Goal: Task Accomplishment & Management: Manage account settings

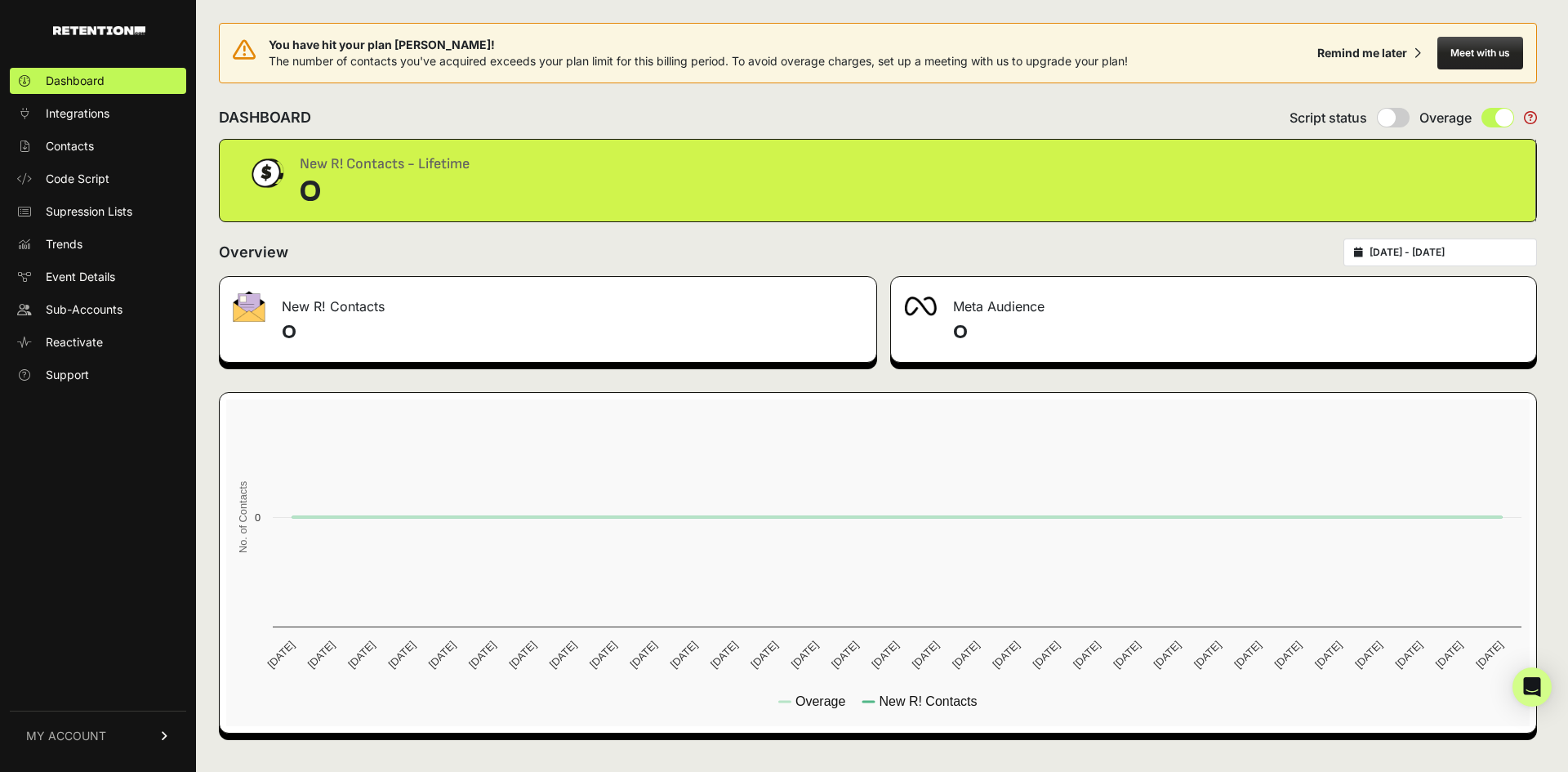
click at [90, 739] on span "MY ACCOUNT" at bounding box center [67, 735] width 80 height 16
click at [136, 583] on link "Account Details" at bounding box center [97, 583] width 176 height 26
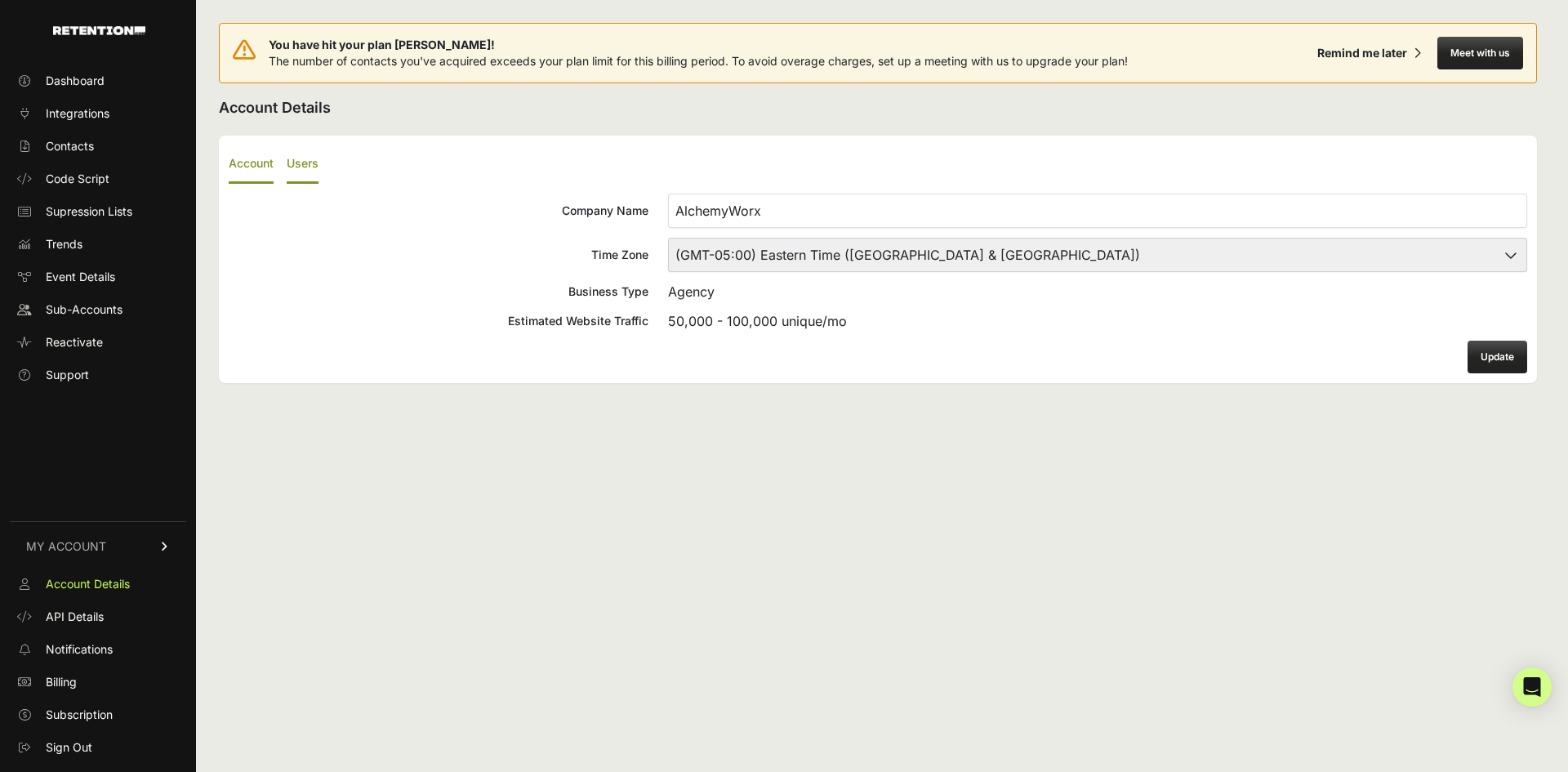
click at [299, 160] on label "Users" at bounding box center [302, 164] width 32 height 38
click at [0, 0] on input "Users" at bounding box center [0, 0] width 0 height 0
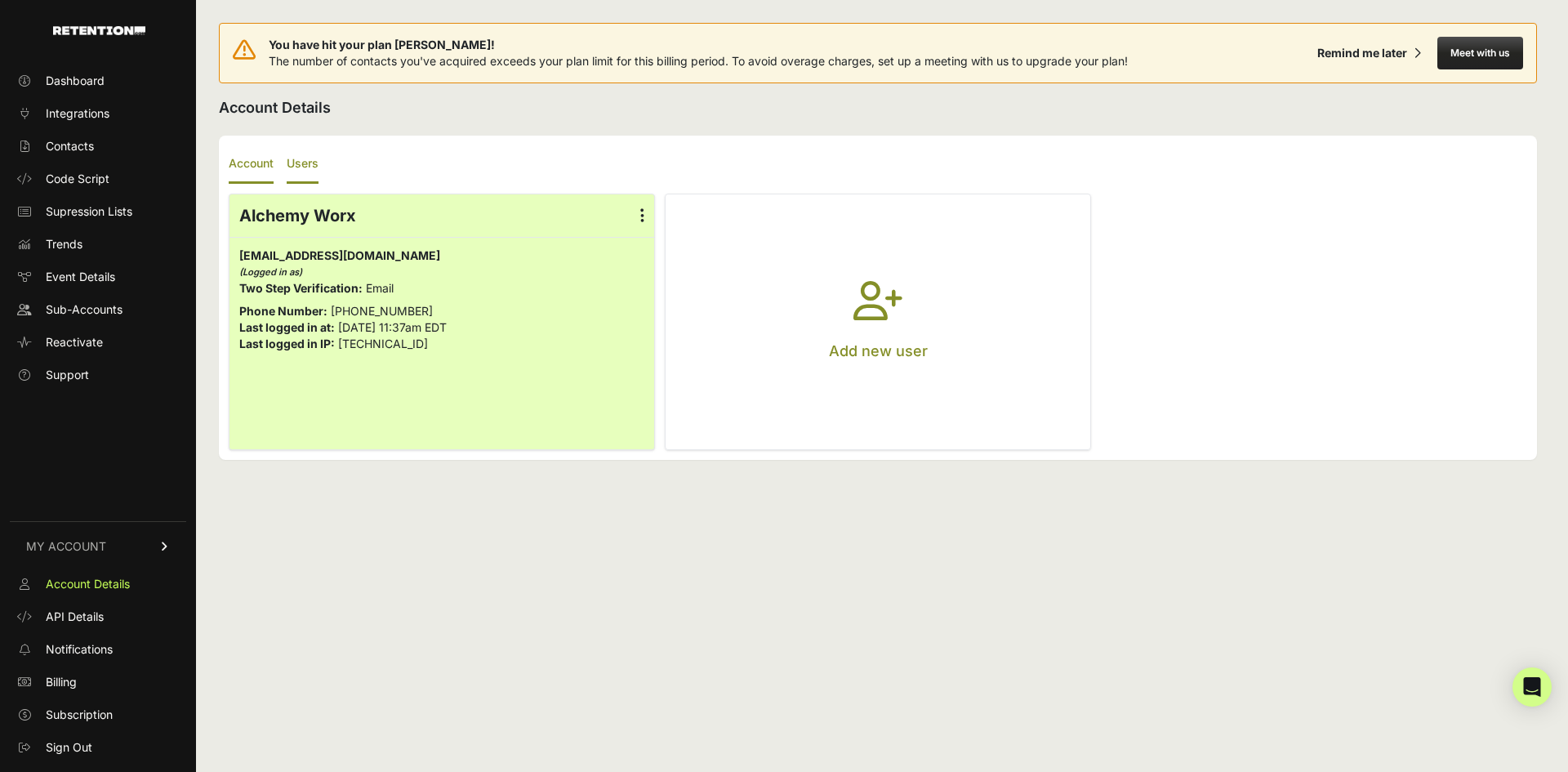
click at [249, 162] on label "Account" at bounding box center [251, 164] width 45 height 38
click at [0, 0] on input "Account" at bounding box center [0, 0] width 0 height 0
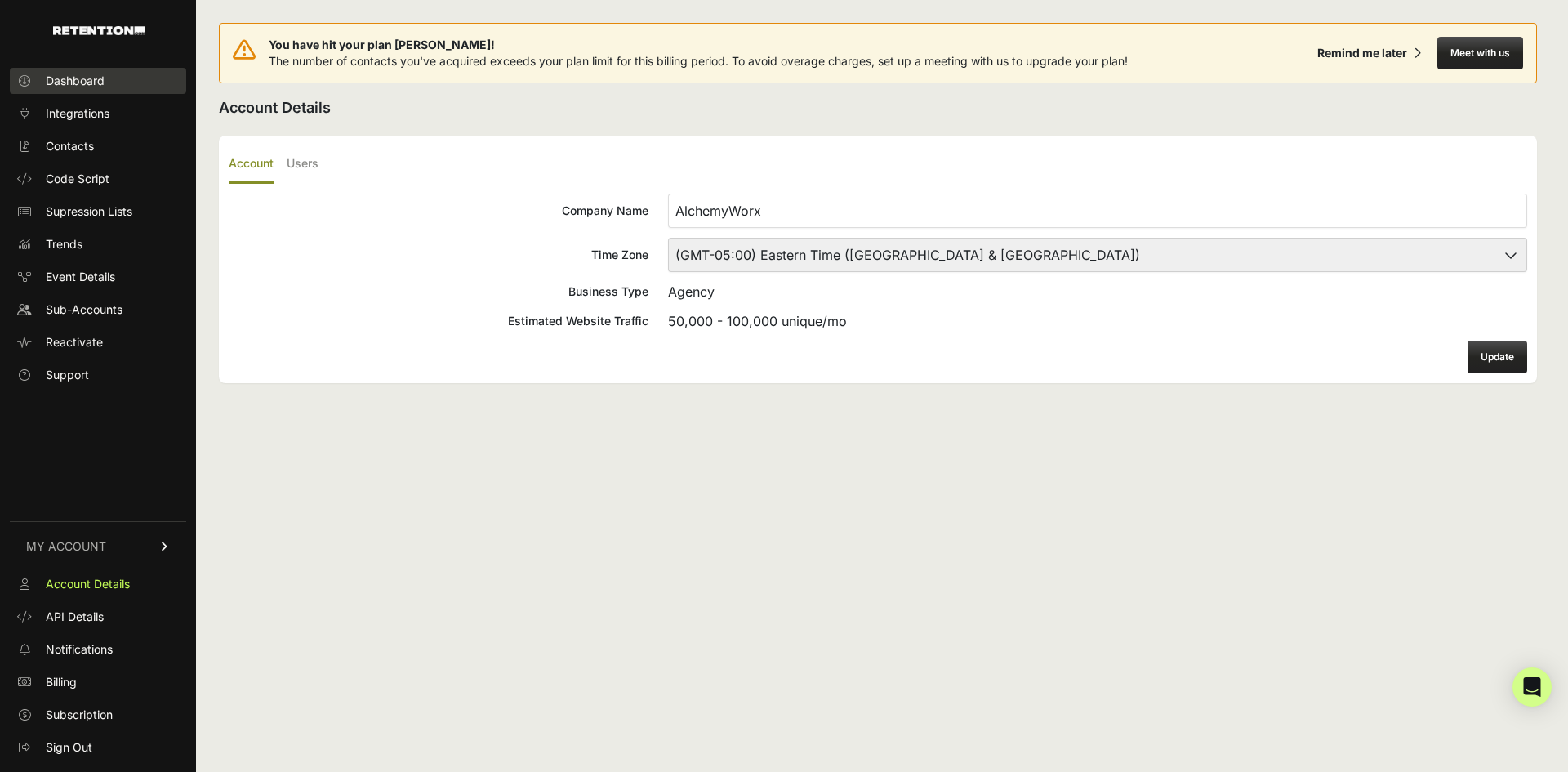
click at [102, 81] on span "Dashboard" at bounding box center [75, 80] width 59 height 16
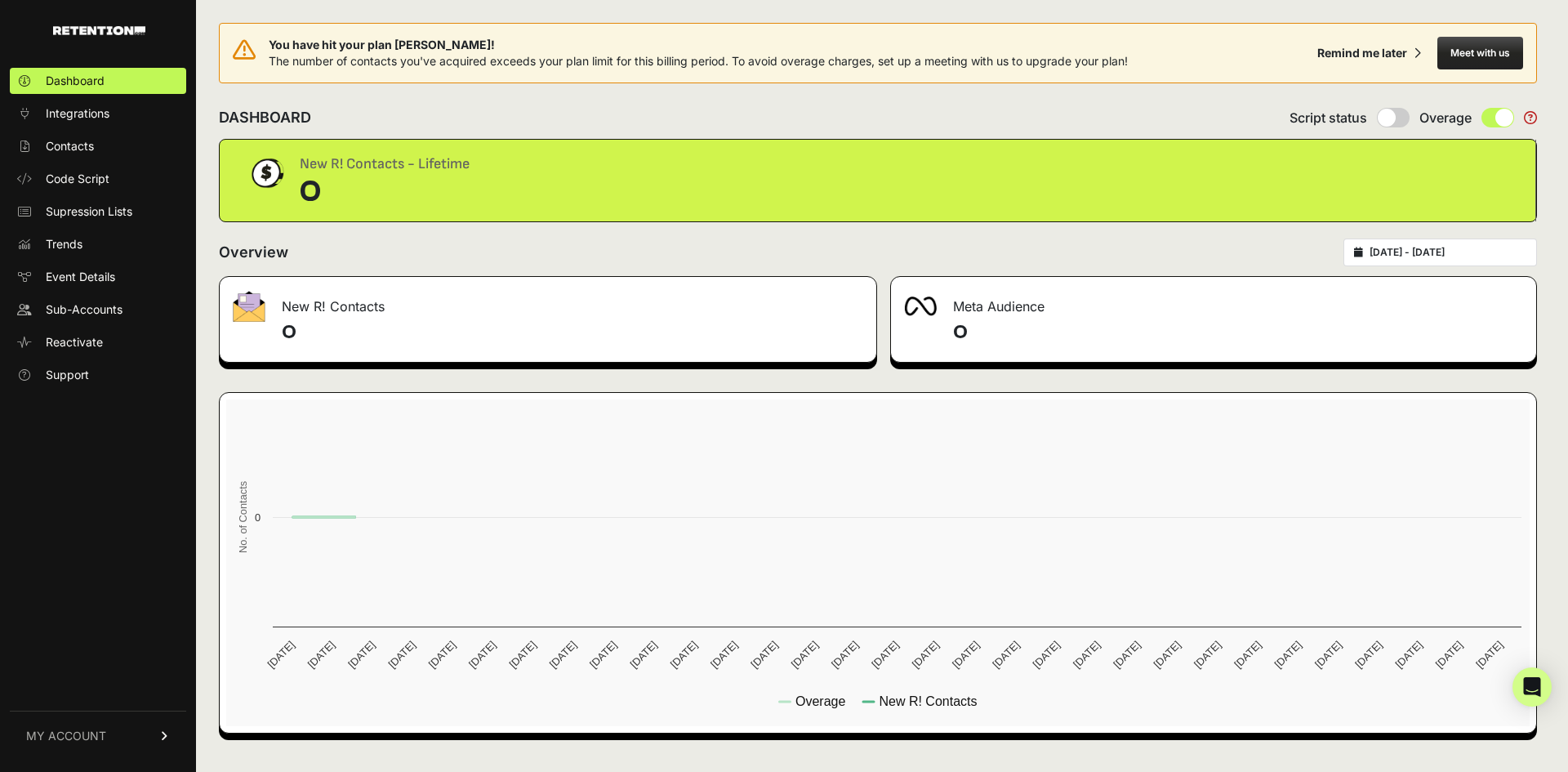
click at [97, 107] on span "Integrations" at bounding box center [78, 113] width 64 height 16
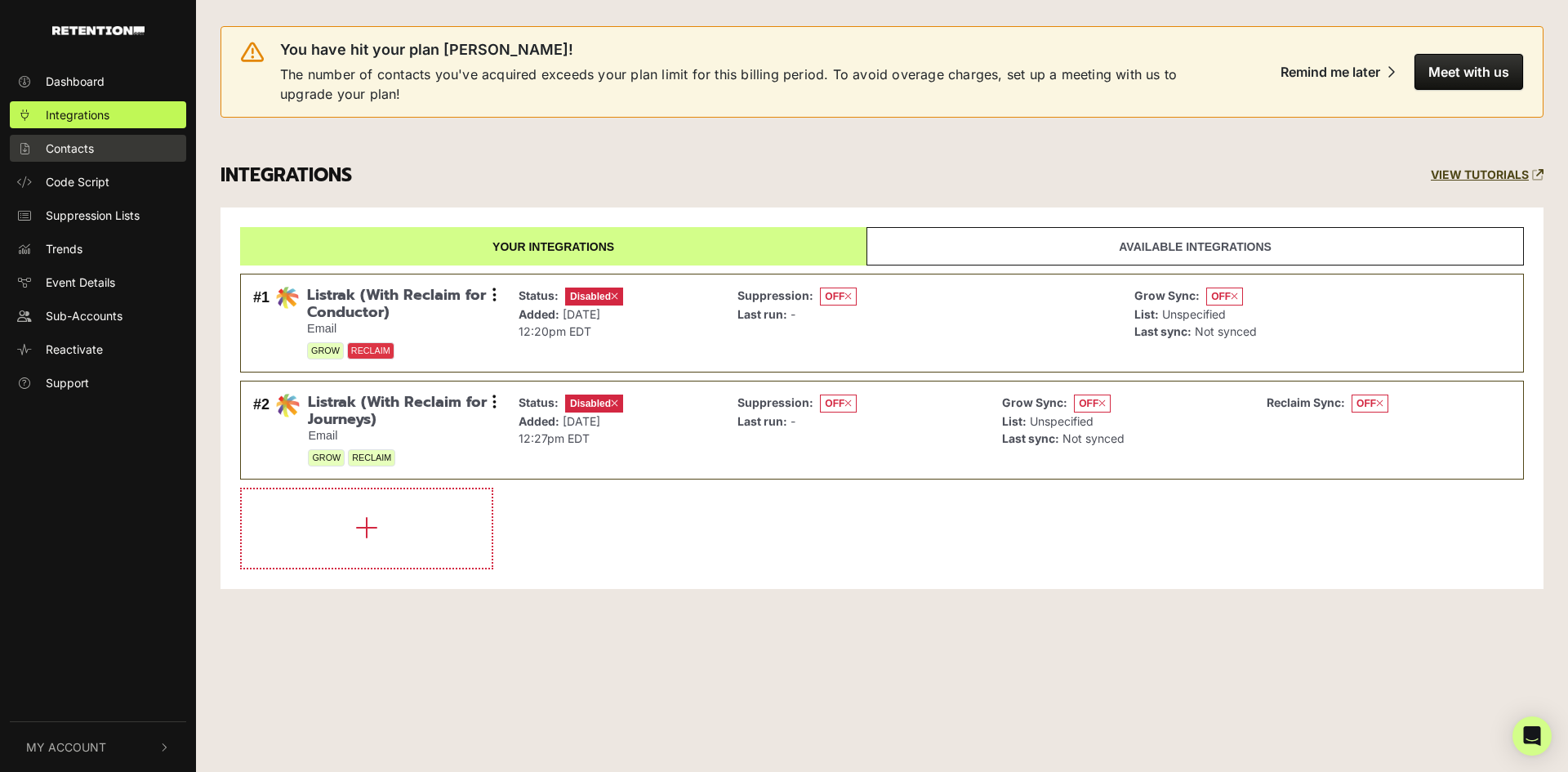
click at [81, 142] on span "Contacts" at bounding box center [70, 148] width 48 height 17
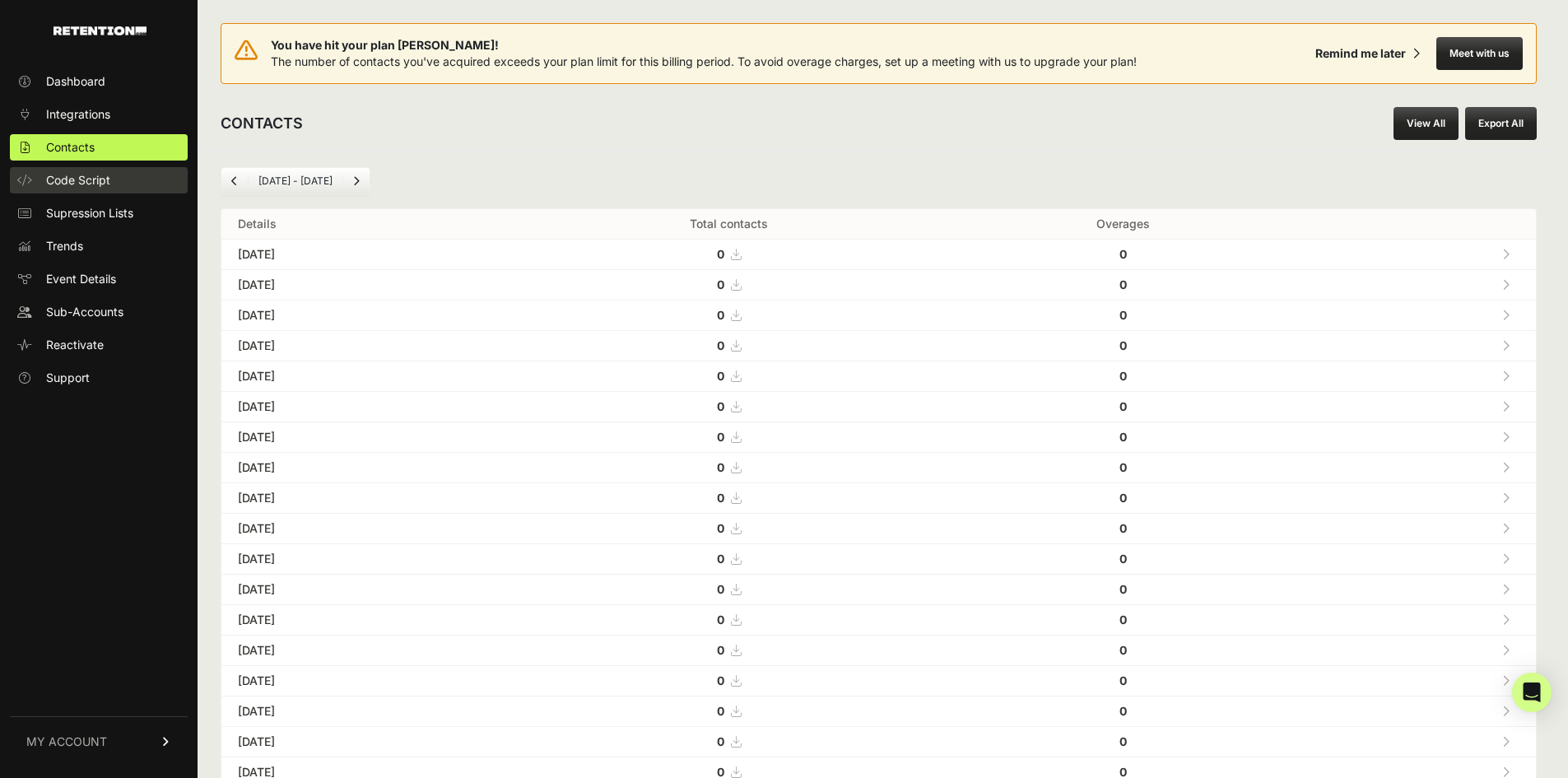
click at [91, 170] on link "Code Script" at bounding box center [98, 180] width 178 height 27
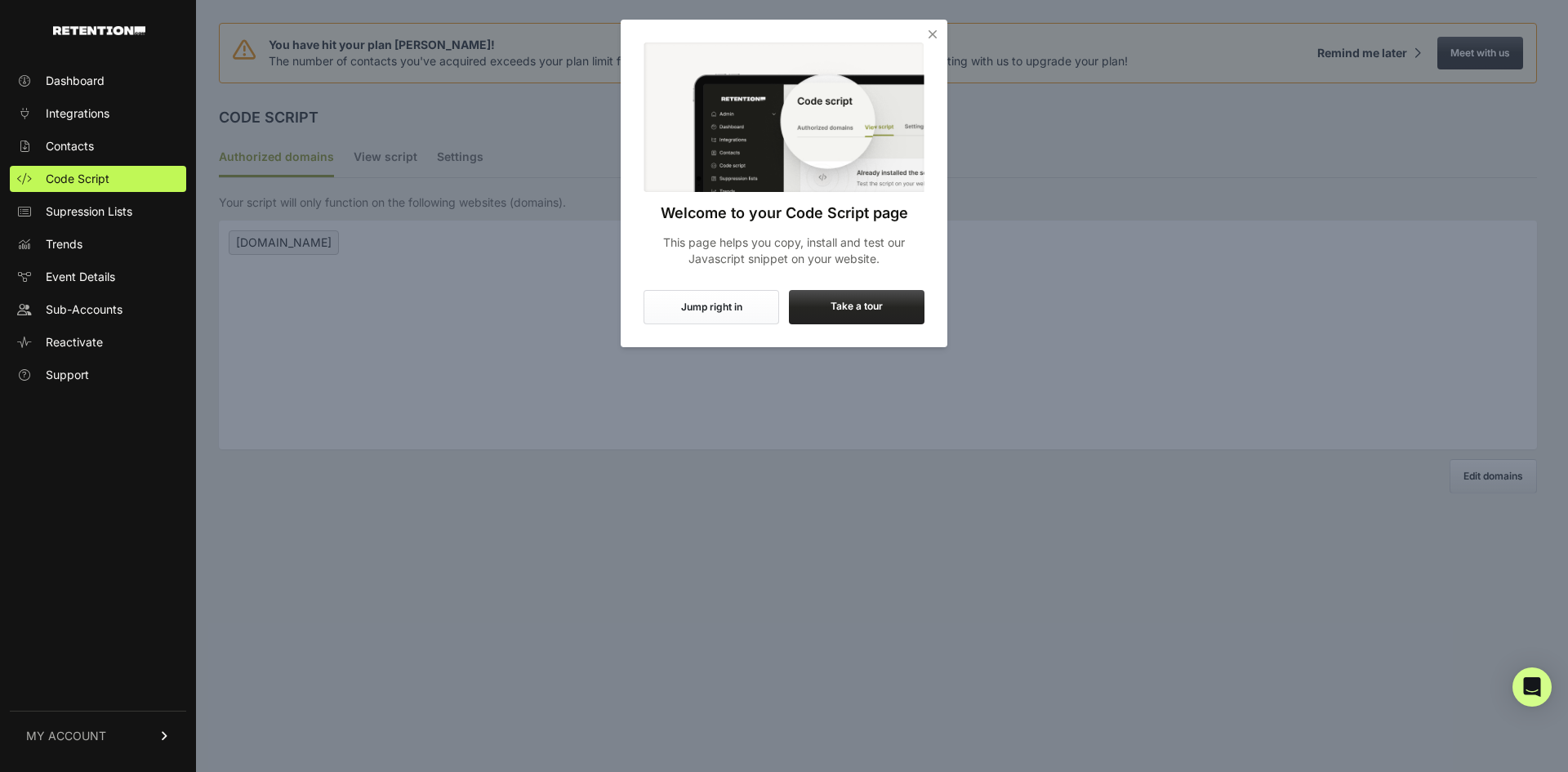
click at [935, 26] on icon "Close" at bounding box center [932, 34] width 16 height 16
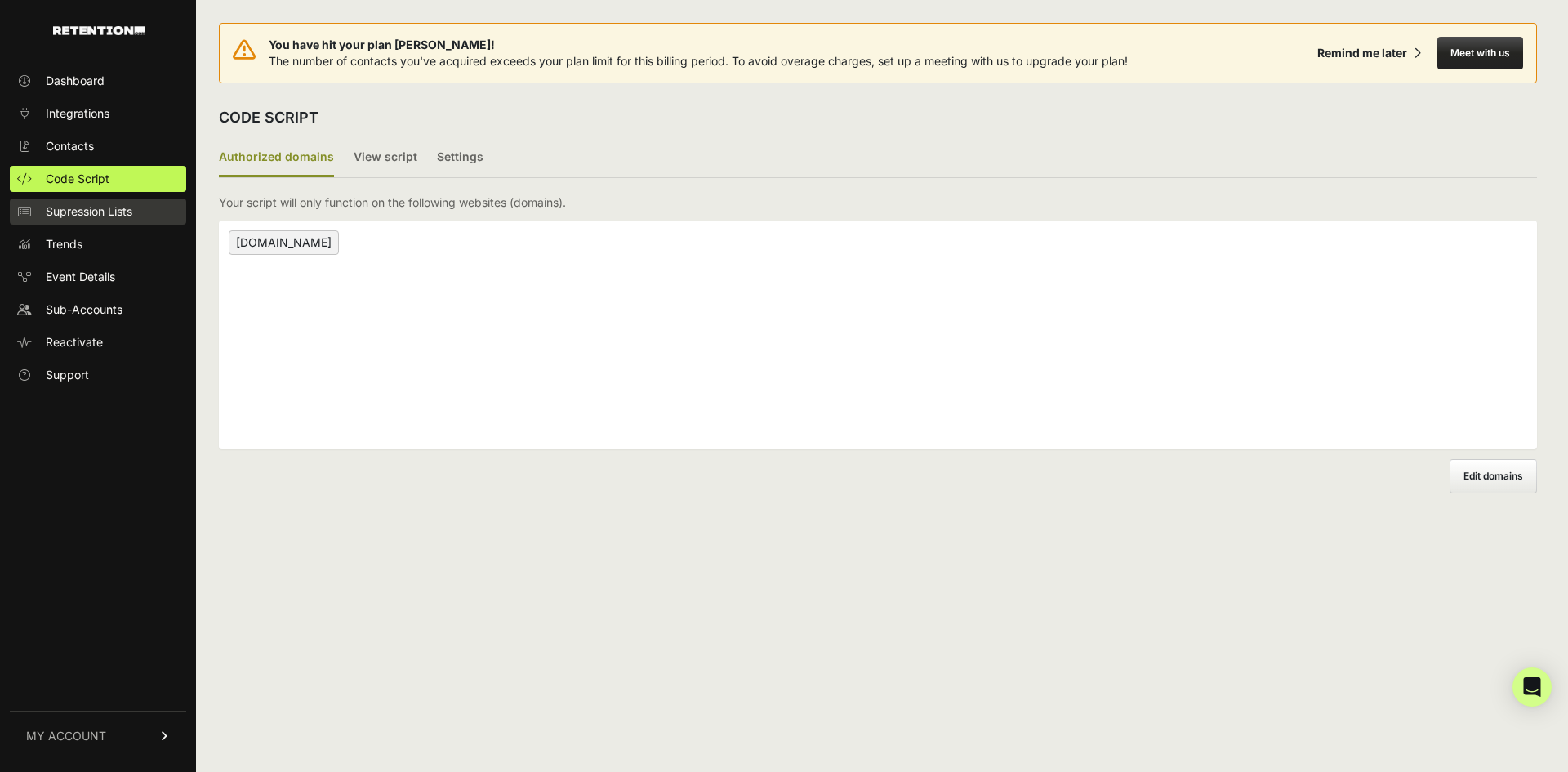
click at [113, 216] on span "Supression Lists" at bounding box center [90, 211] width 87 height 16
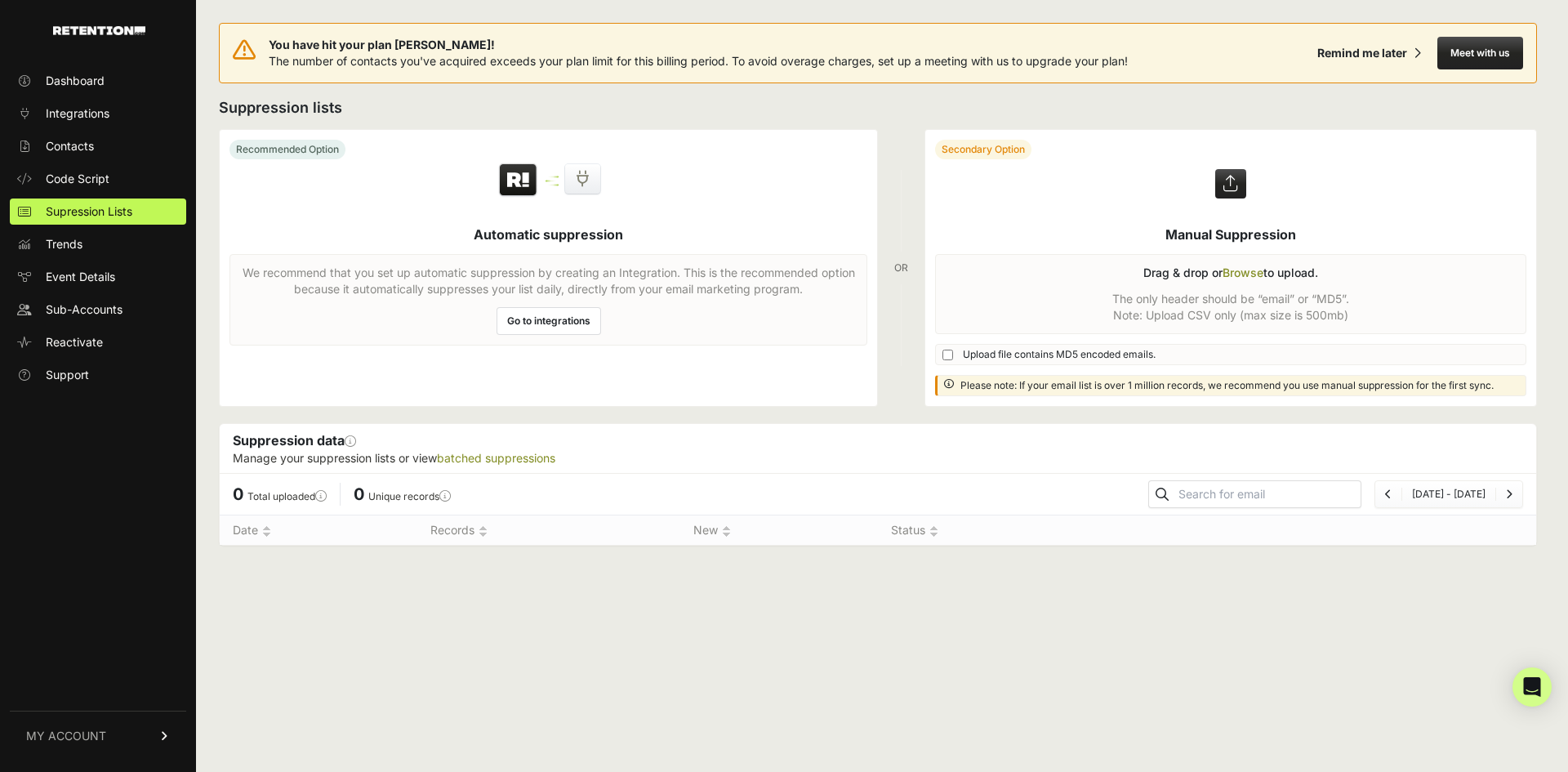
click at [76, 241] on span "Trends" at bounding box center [64, 244] width 37 height 16
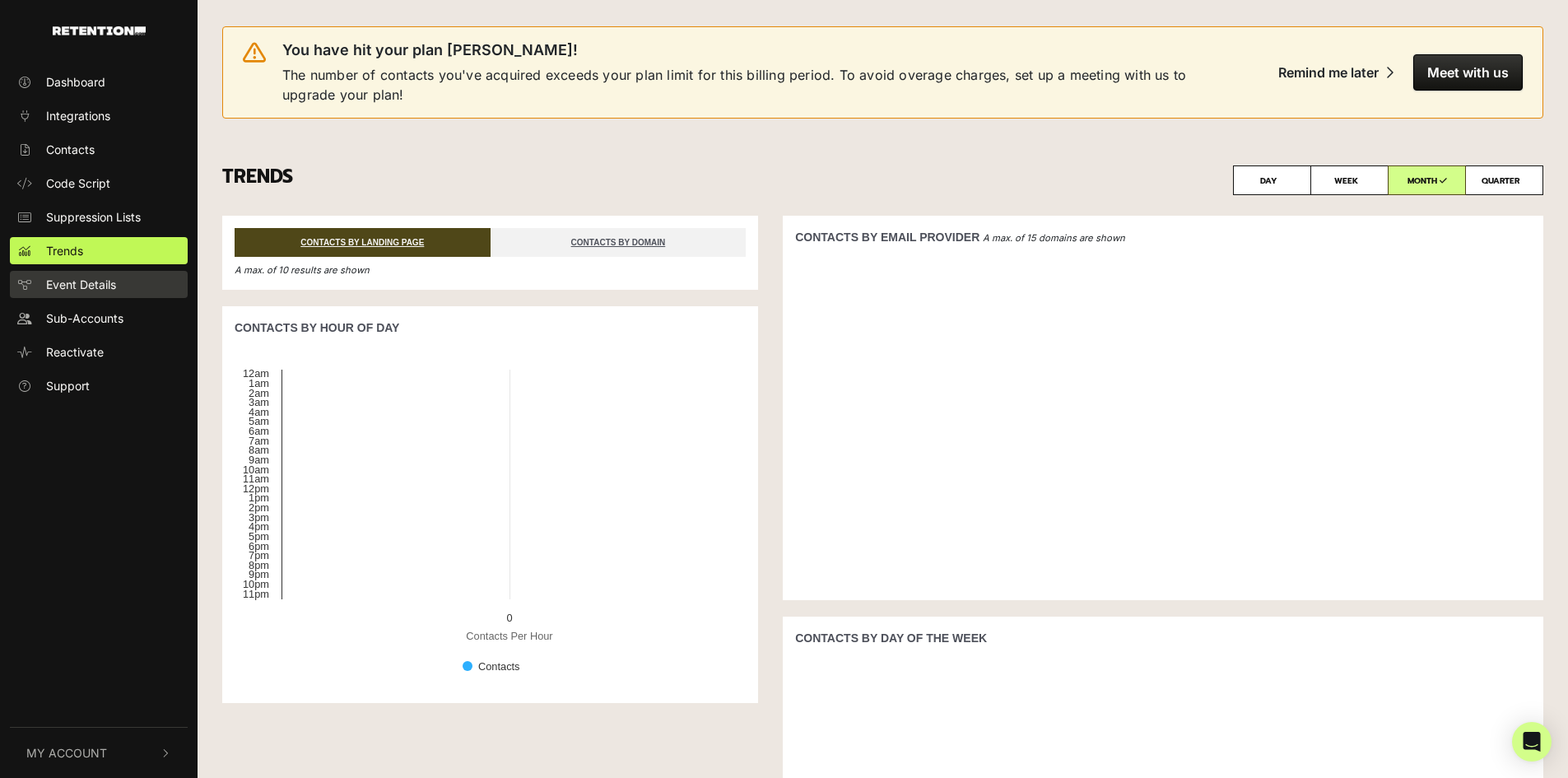
click at [101, 285] on span "Event Details" at bounding box center [81, 285] width 70 height 17
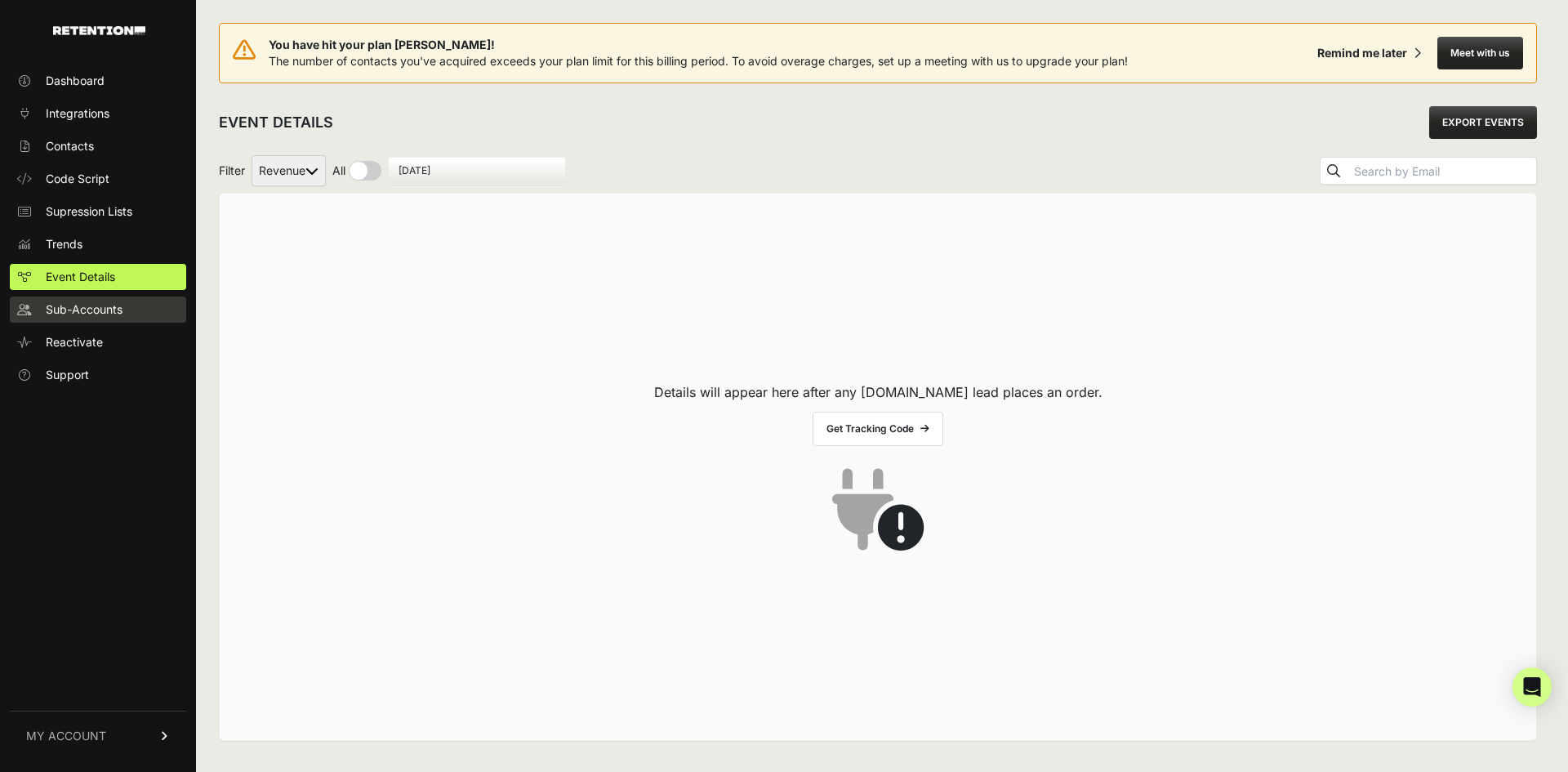
click at [109, 309] on span "Sub-Accounts" at bounding box center [84, 309] width 77 height 16
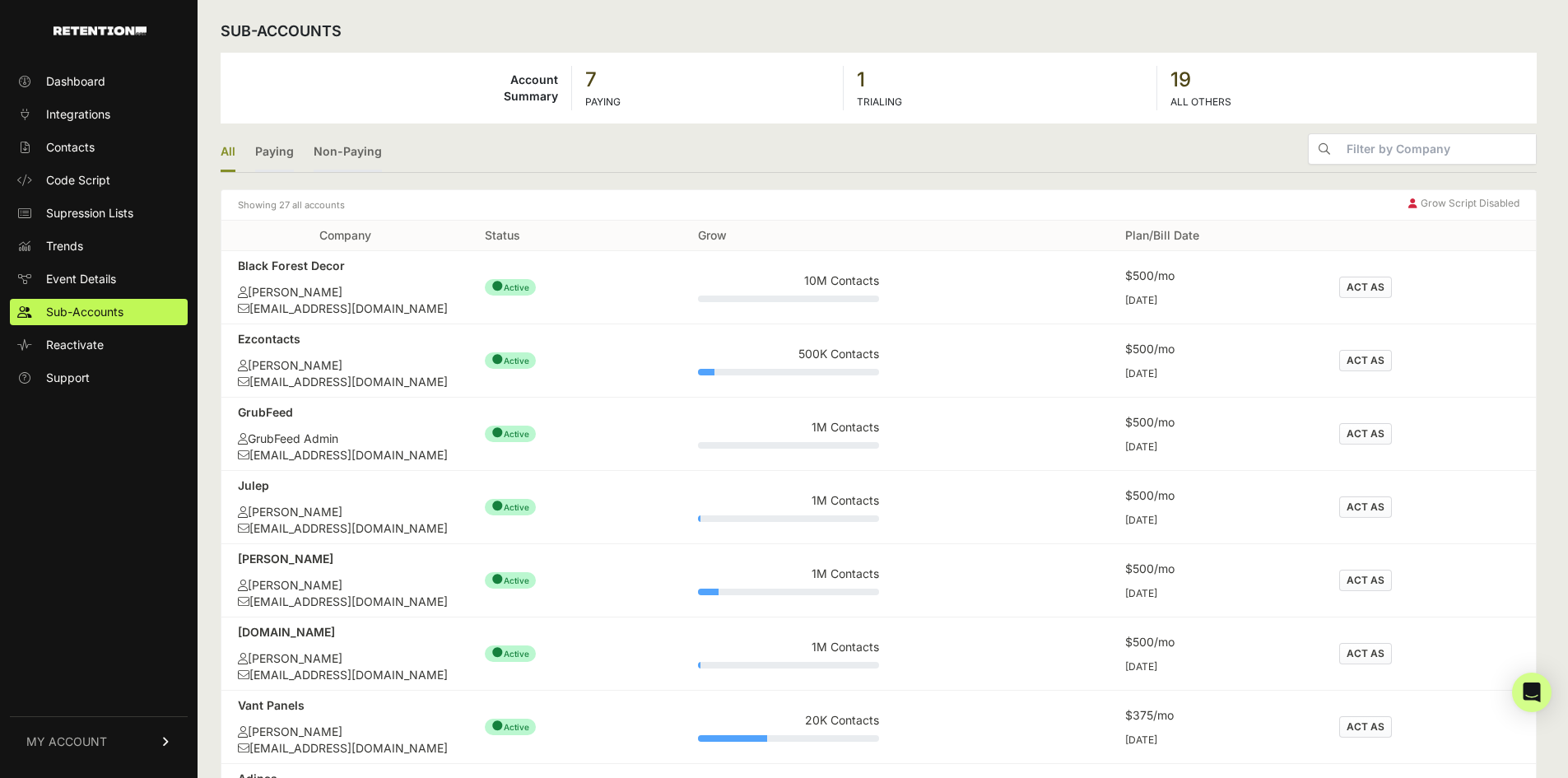
scroll to position [83, 0]
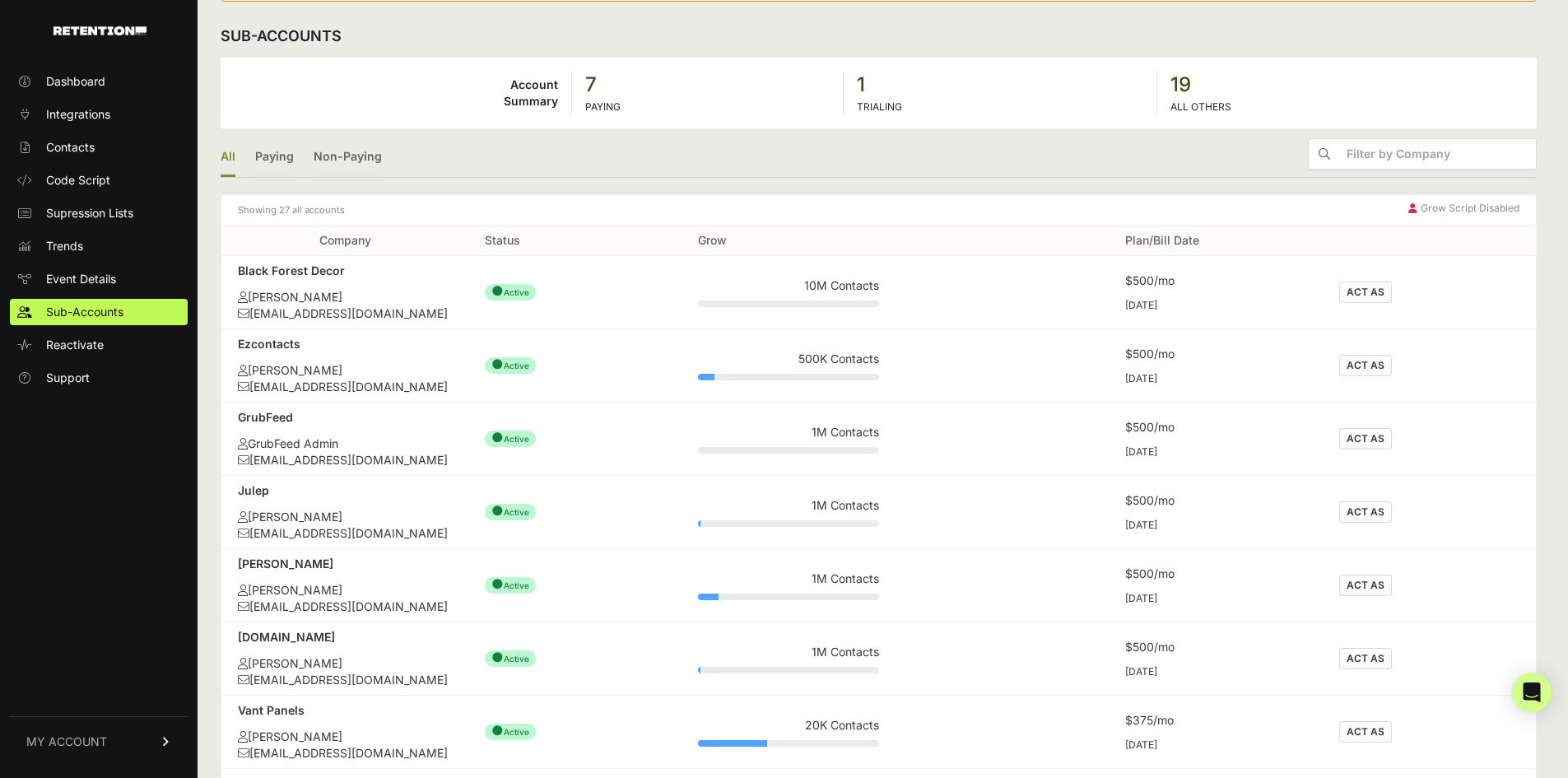
click at [1375, 292] on button "ACT AS" at bounding box center [1365, 291] width 52 height 21
